Goal: Task Accomplishment & Management: Use online tool/utility

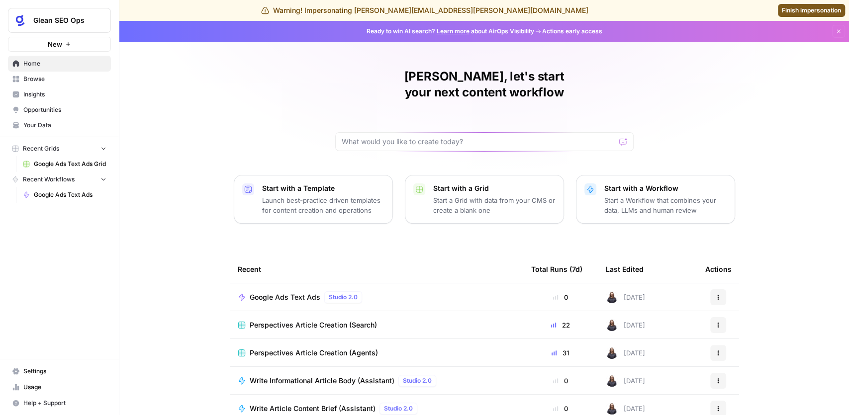
click at [273, 292] on span "Google Ads Text Ads" at bounding box center [285, 297] width 71 height 10
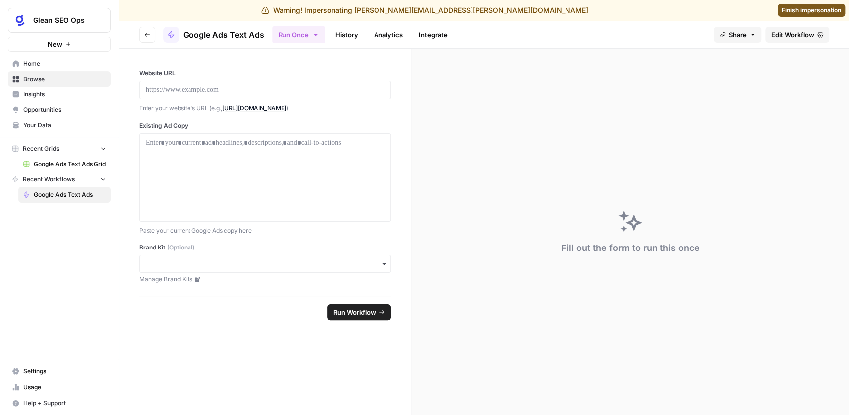
click at [775, 32] on span "Edit Workflow" at bounding box center [792, 35] width 43 height 10
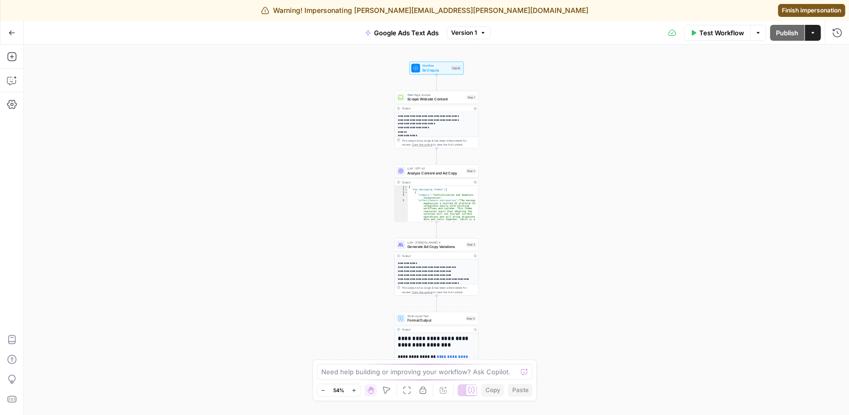
click at [13, 33] on icon "button" at bounding box center [11, 32] width 7 height 7
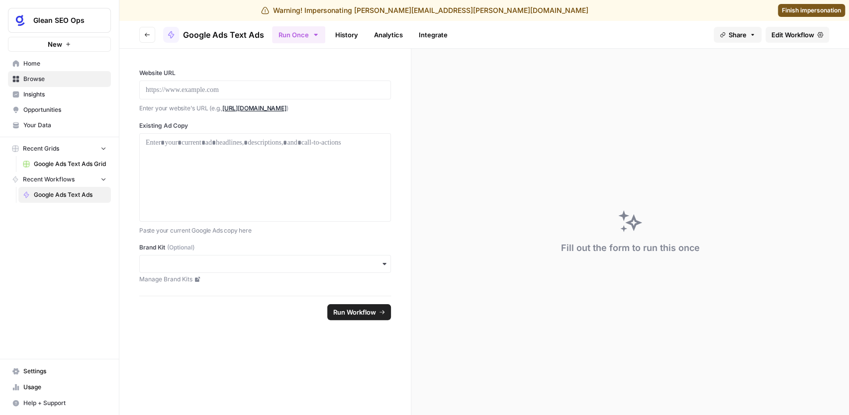
click at [64, 163] on span "Google Ads Text Ads Grid" at bounding box center [70, 164] width 73 height 9
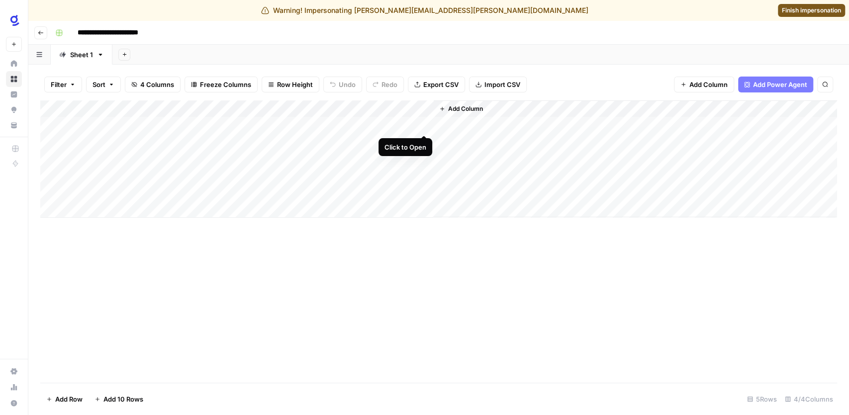
click at [424, 123] on div "Add Column" at bounding box center [438, 158] width 797 height 117
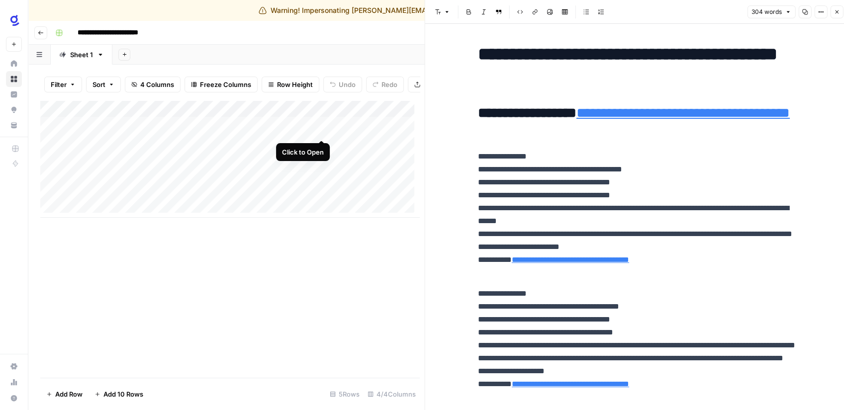
click at [320, 127] on div "Add Column" at bounding box center [229, 158] width 379 height 117
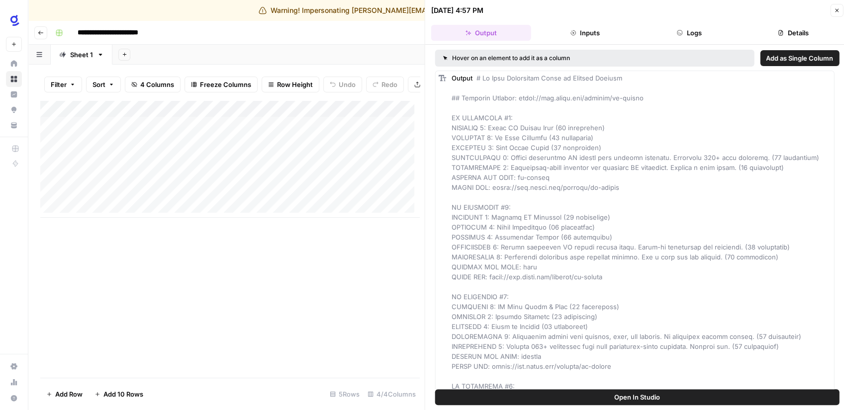
click at [653, 400] on span "Open In Studio" at bounding box center [637, 397] width 46 height 10
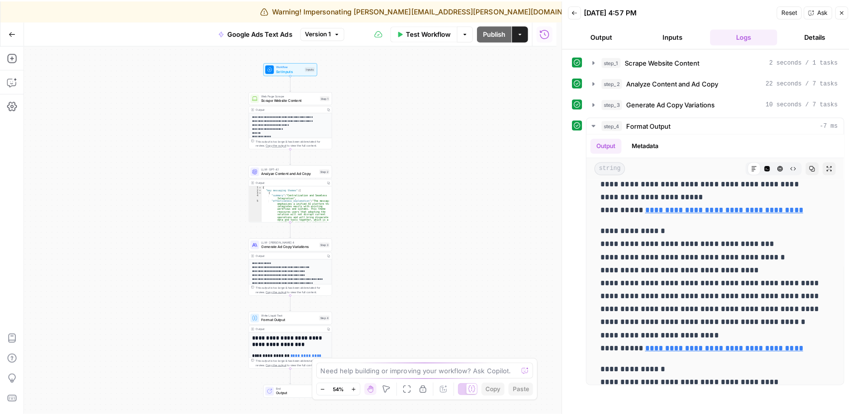
scroll to position [497, 0]
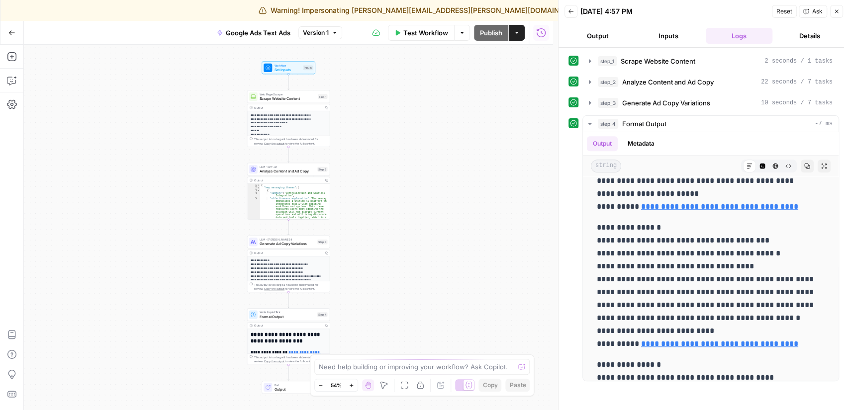
click at [279, 244] on span "Generate Ad Copy Variations" at bounding box center [288, 243] width 56 height 5
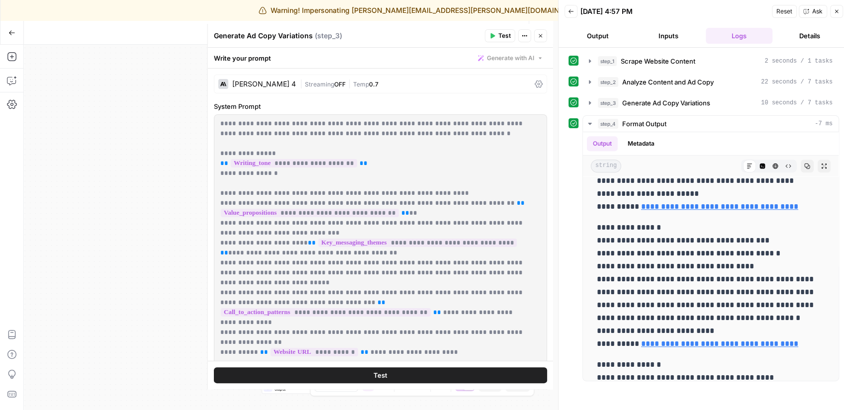
click at [838, 9] on icon "button" at bounding box center [837, 11] width 6 height 6
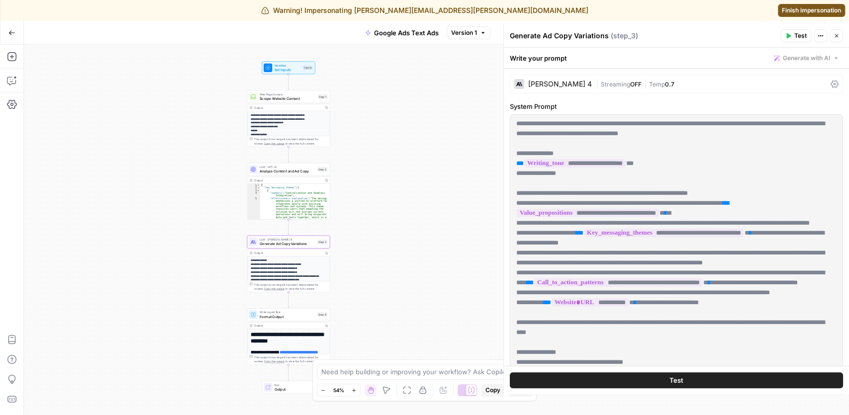
click at [811, 13] on span "Finish impersonation" at bounding box center [811, 10] width 59 height 9
